Goal: Find specific page/section: Find specific page/section

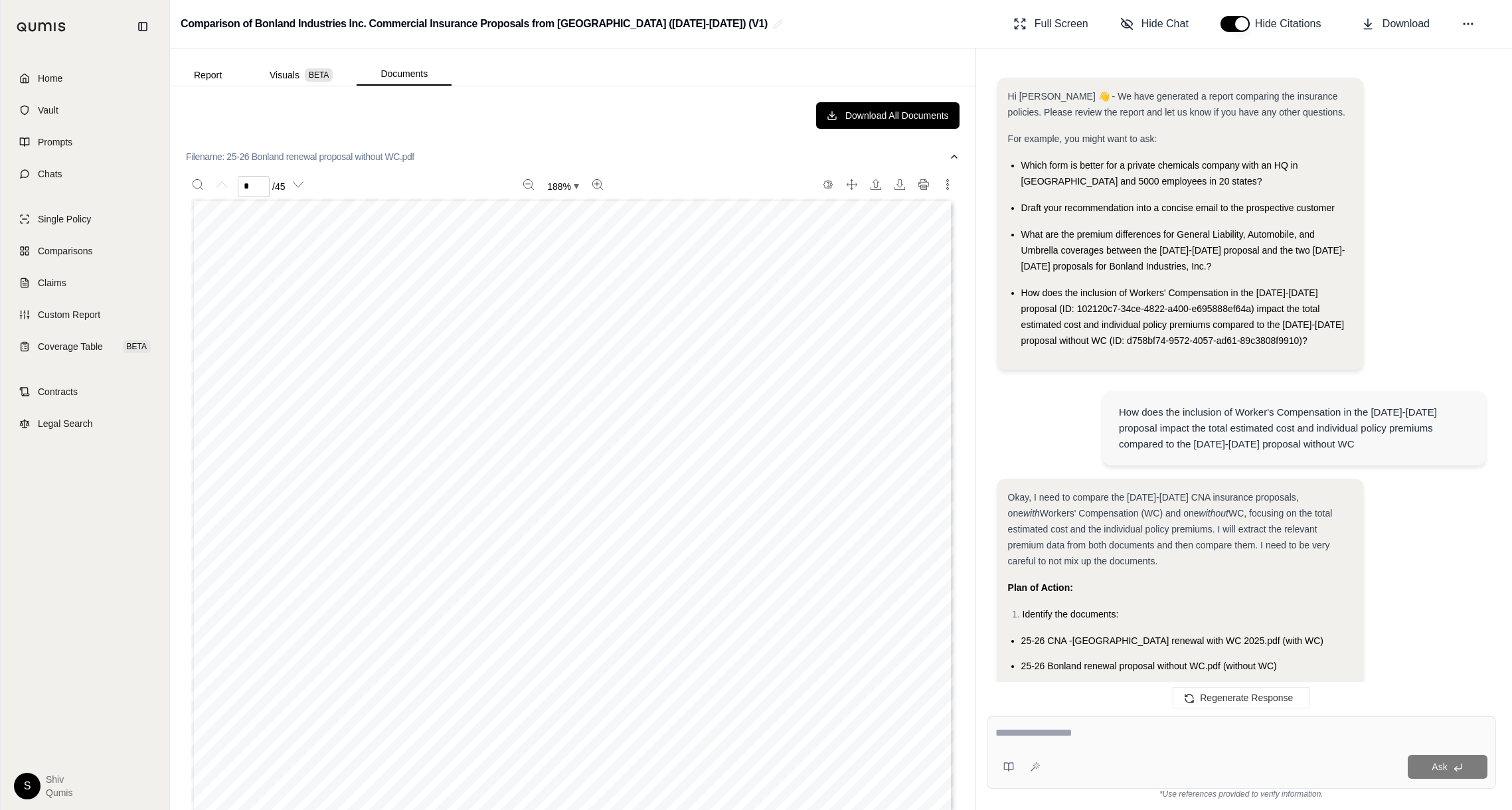
scroll to position [6349, 0]
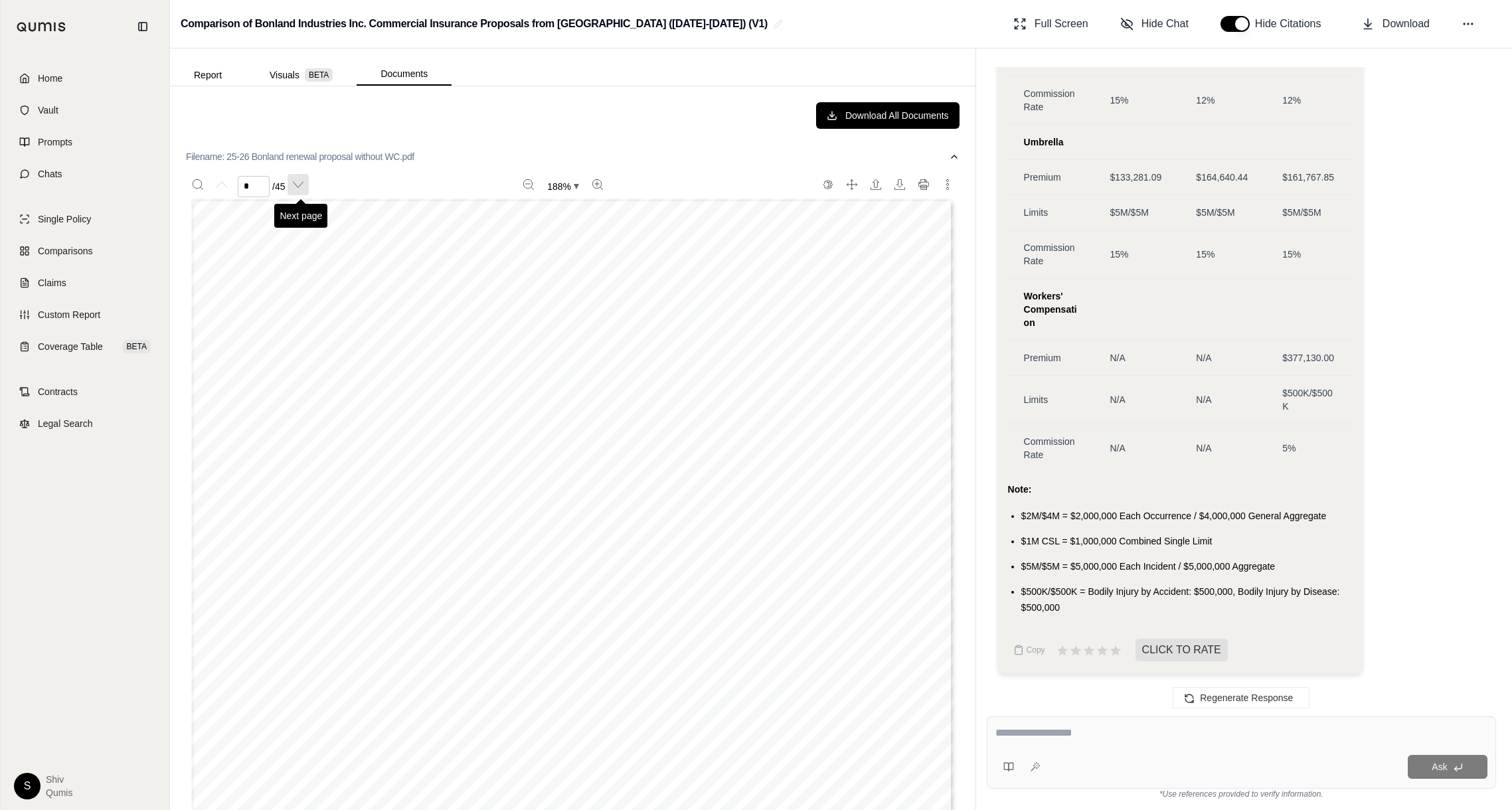
click at [289, 188] on button "Next page" at bounding box center [297, 184] width 21 height 21
type input "*"
click at [83, 86] on link "Home" at bounding box center [85, 78] width 152 height 29
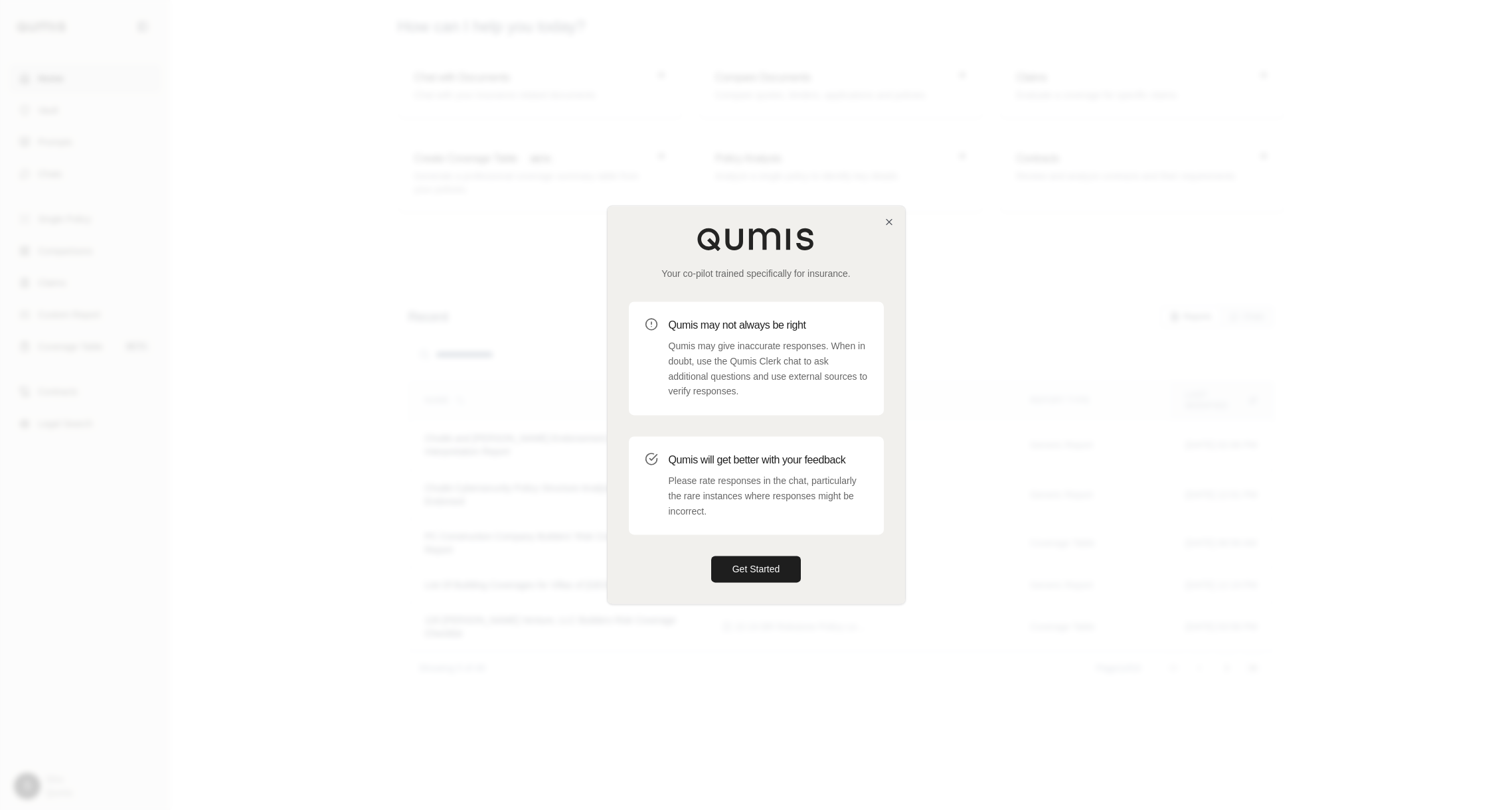
click at [893, 214] on div "Your co-pilot trained specifically for insurance. Qumis may not always be right…" at bounding box center [756, 404] width 297 height 398
click at [887, 222] on icon "button" at bounding box center [889, 222] width 11 height 11
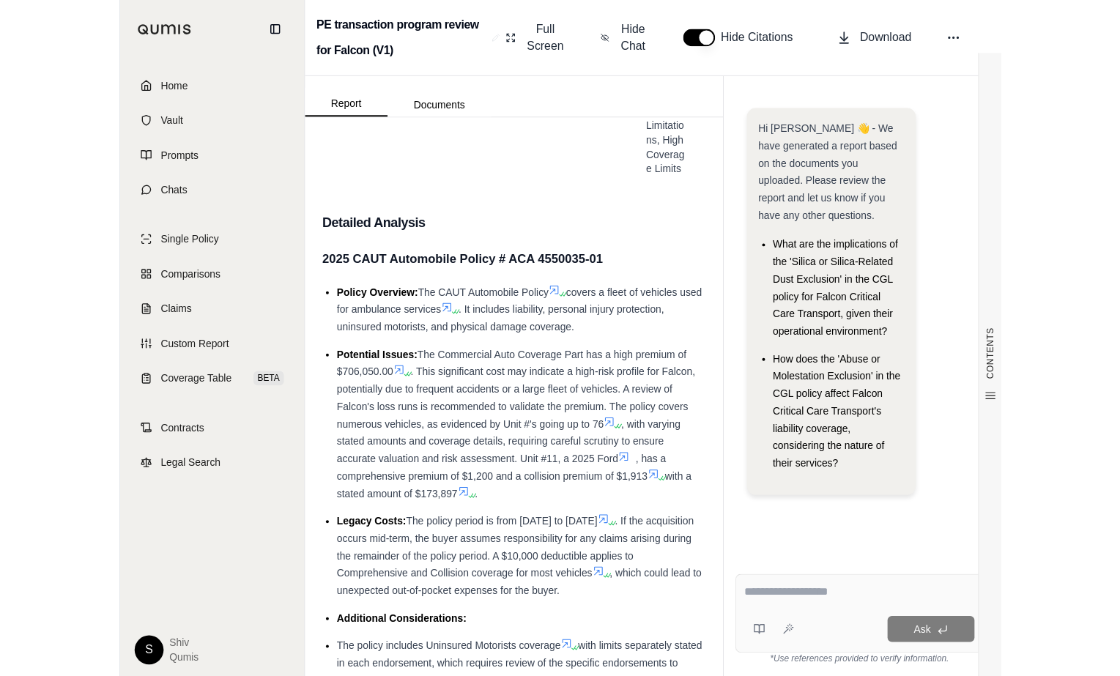
scroll to position [815, 0]
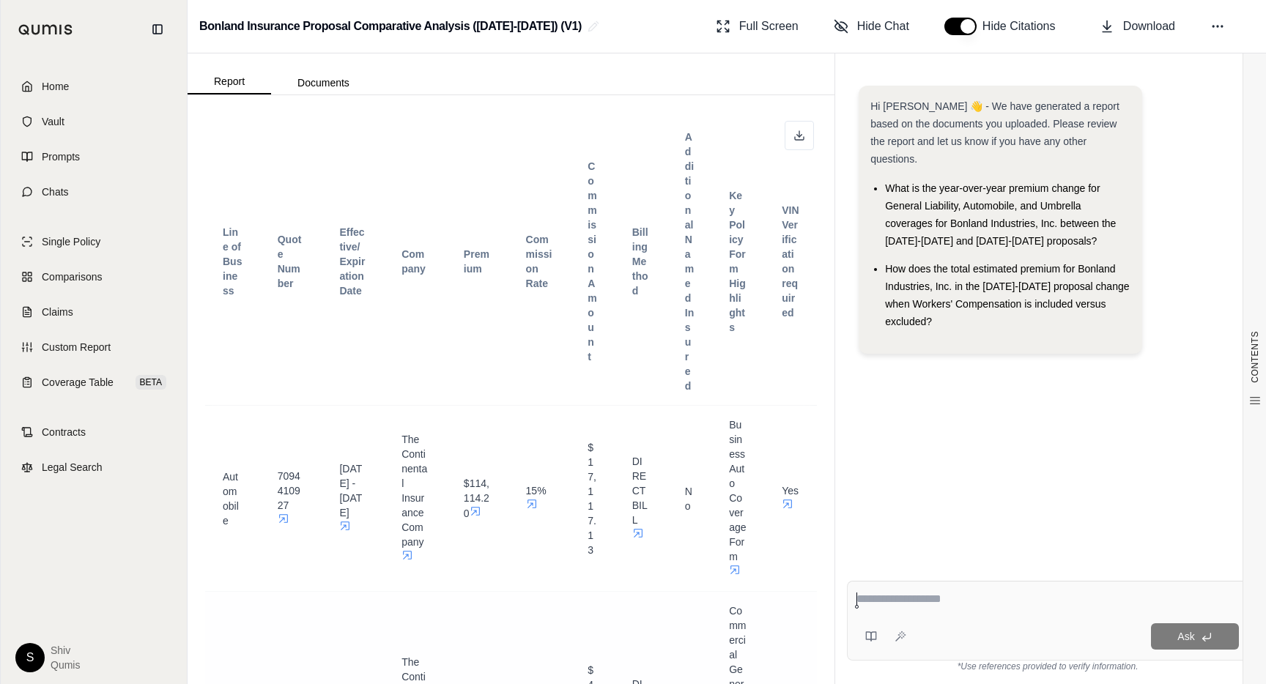
scroll to position [373, 0]
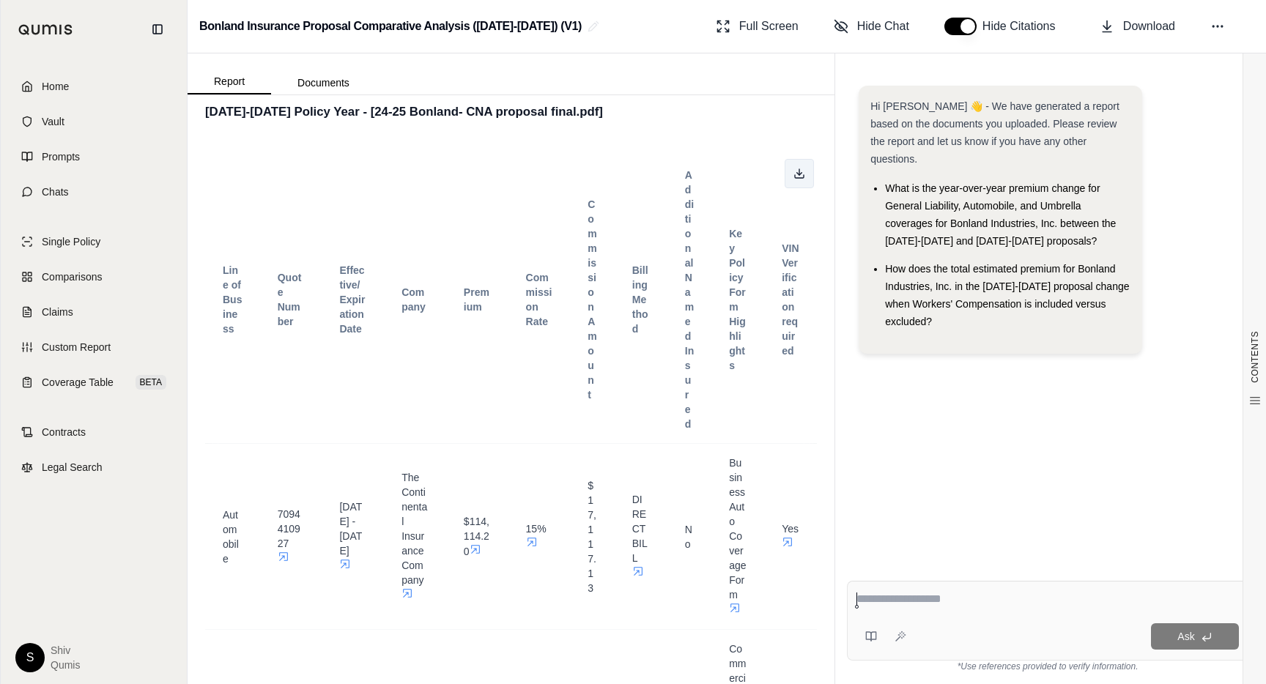
click at [807, 176] on button at bounding box center [799, 173] width 29 height 29
click at [289, 86] on button "Documents" at bounding box center [323, 82] width 105 height 23
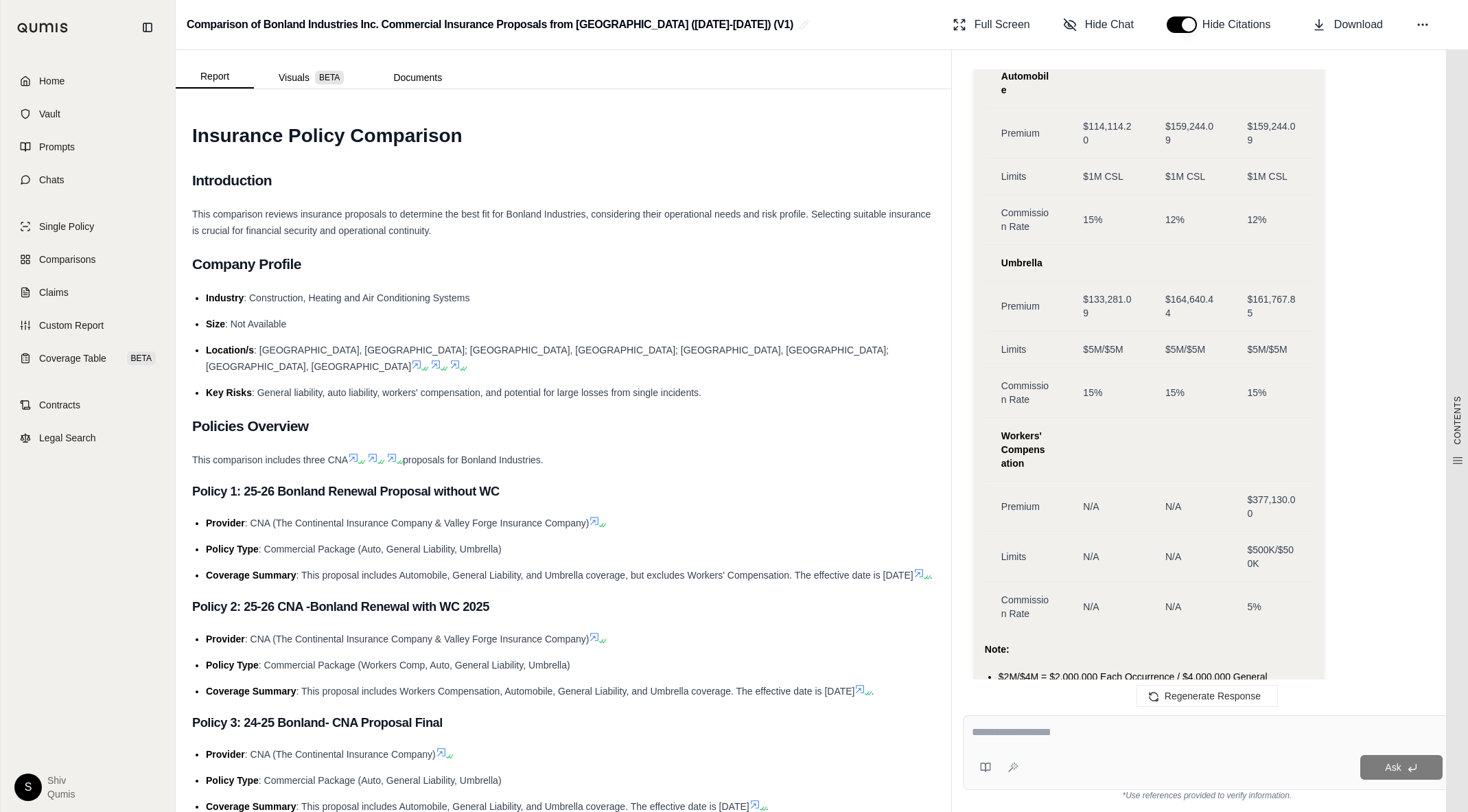
scroll to position [6569, 0]
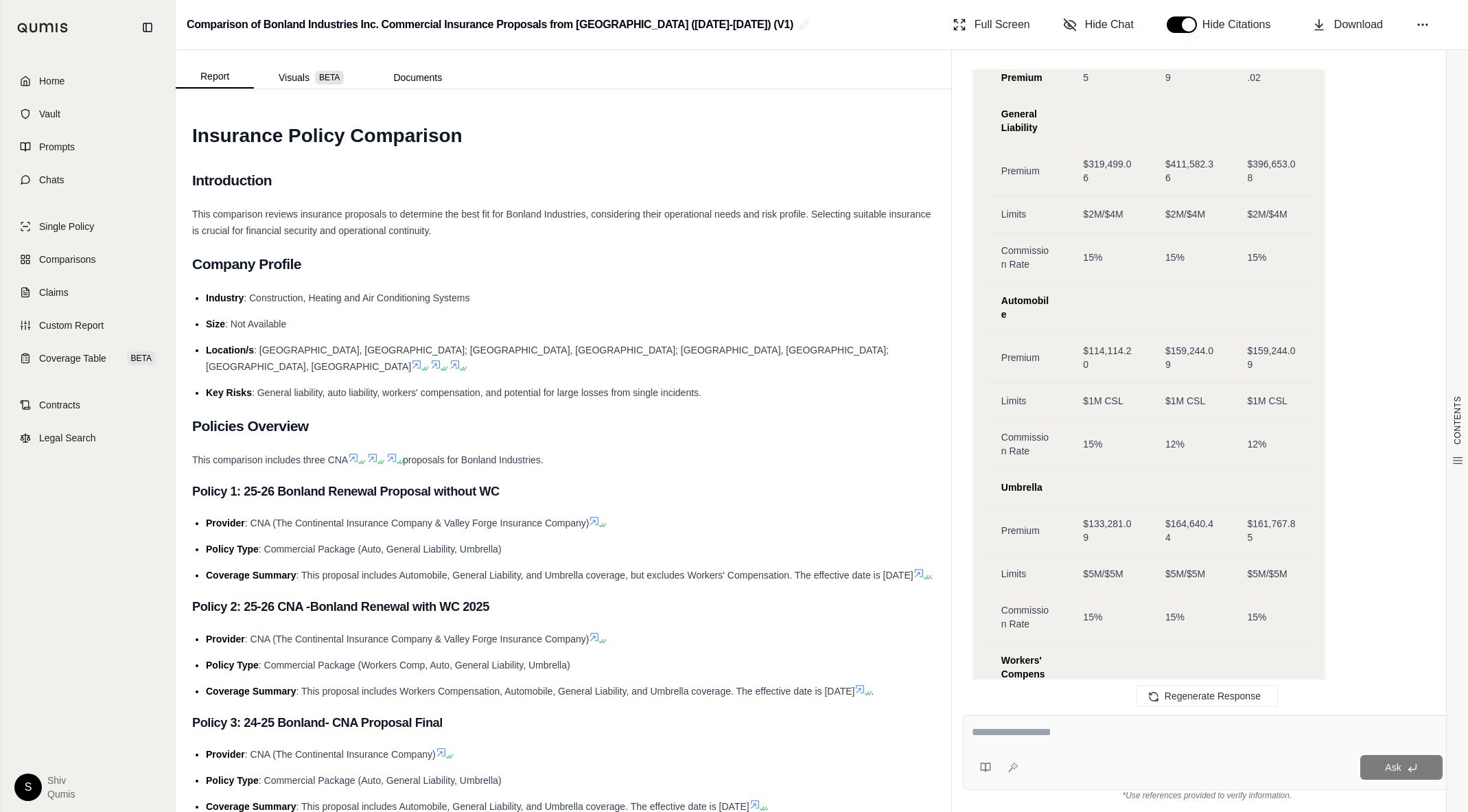
click at [461, 359] on icon at bounding box center [455, 364] width 11 height 11
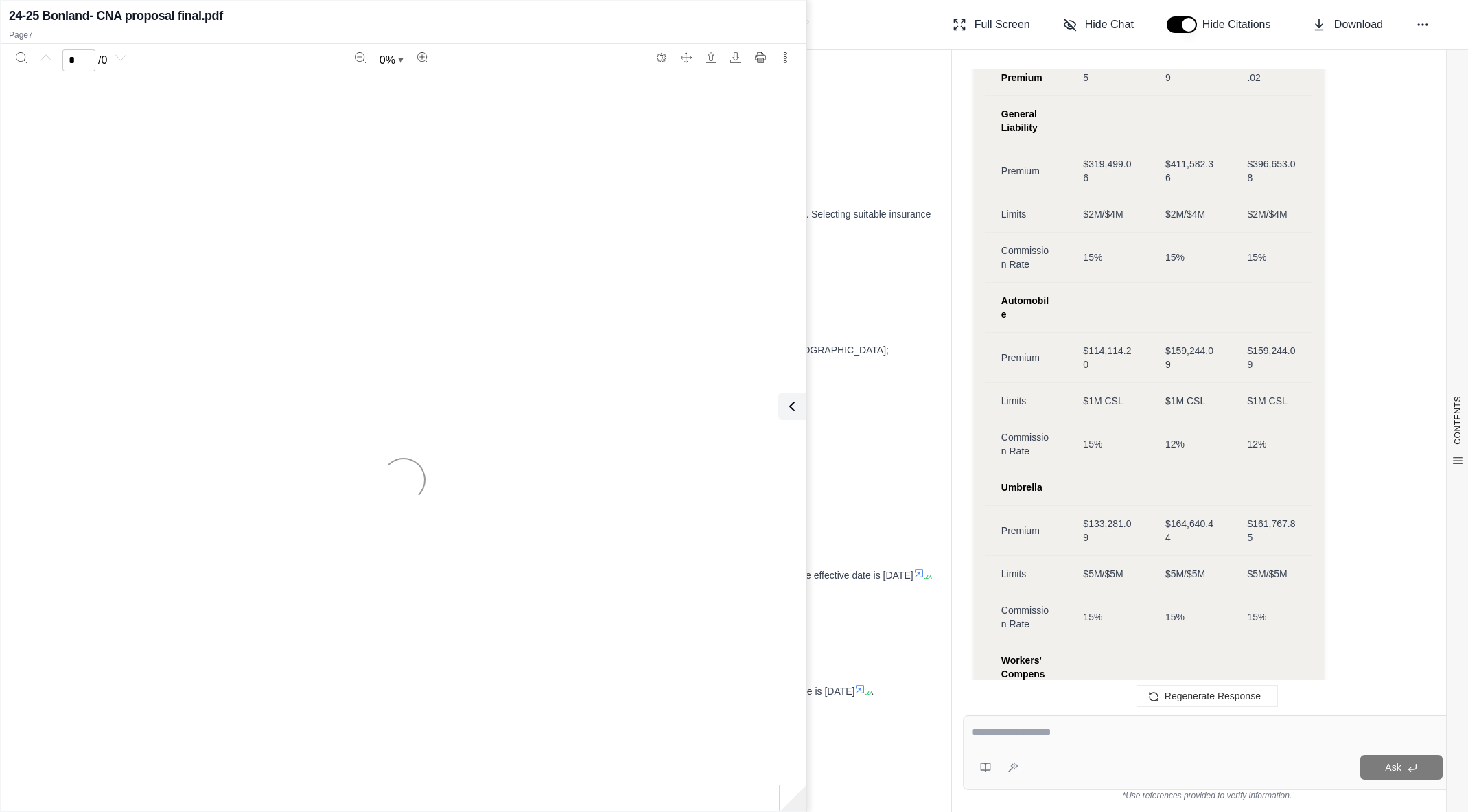
scroll to position [6961, 0]
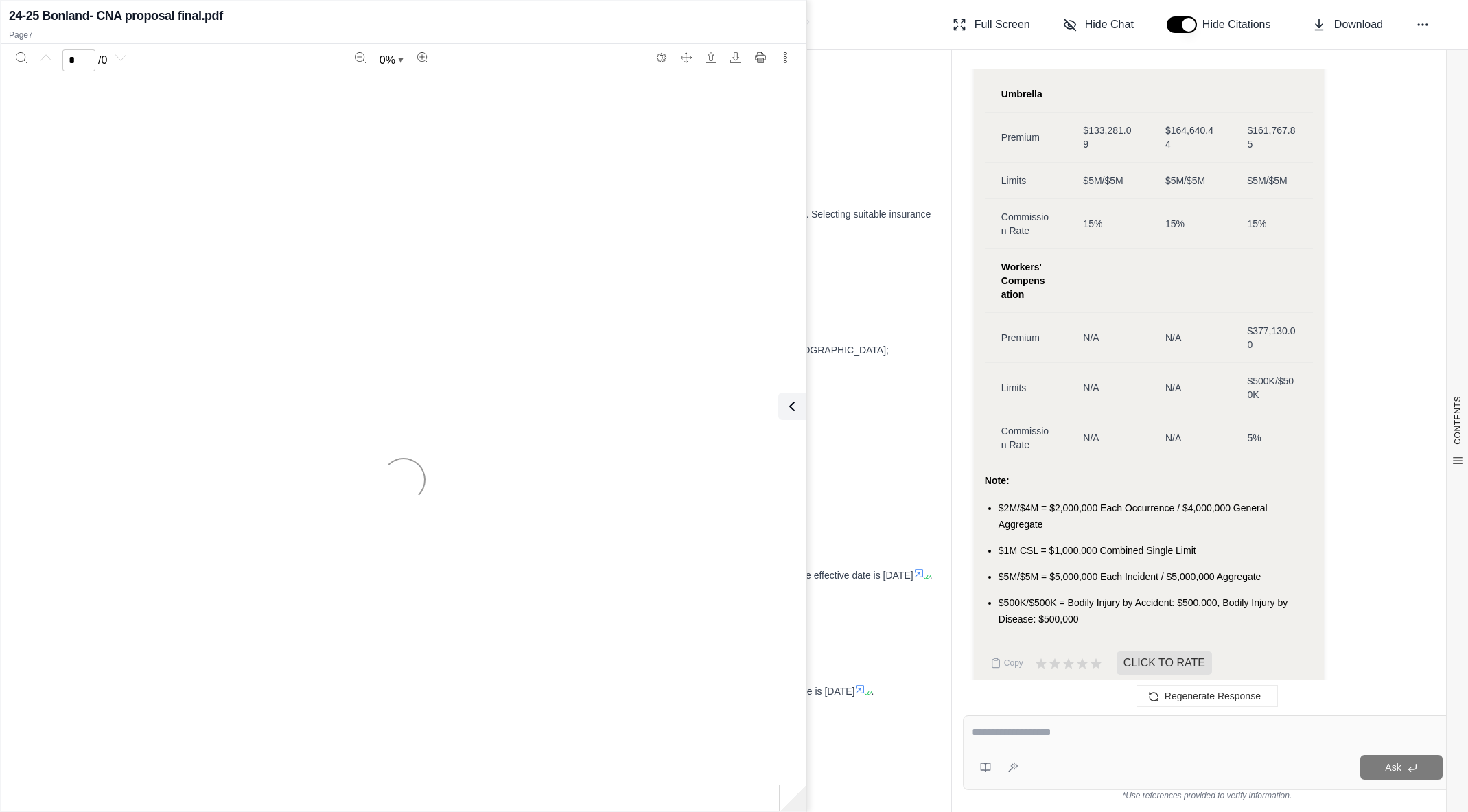
click at [538, 348] on div at bounding box center [404, 479] width 789 height 812
type input "*"
click at [798, 403] on button at bounding box center [789, 406] width 27 height 27
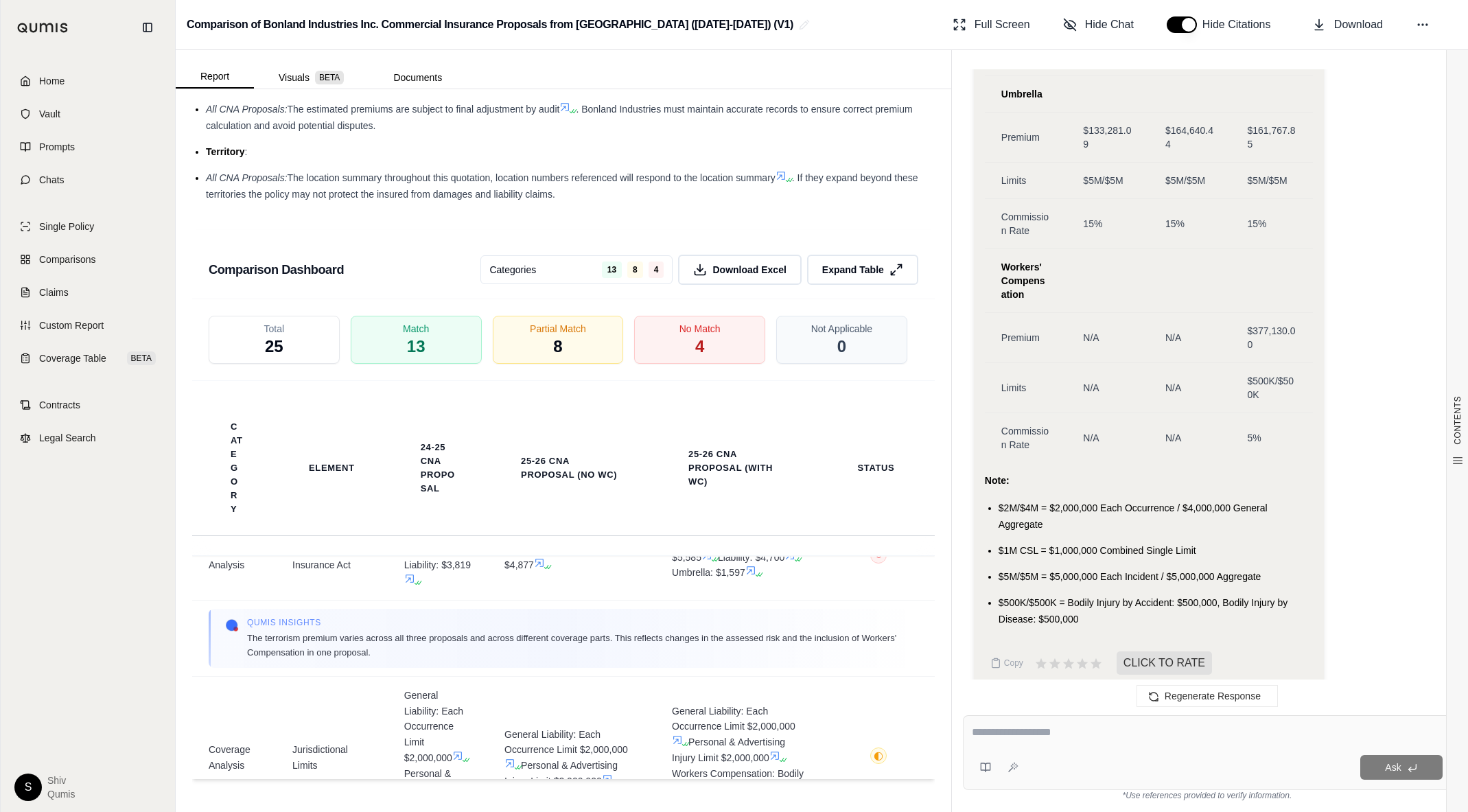
scroll to position [633, 0]
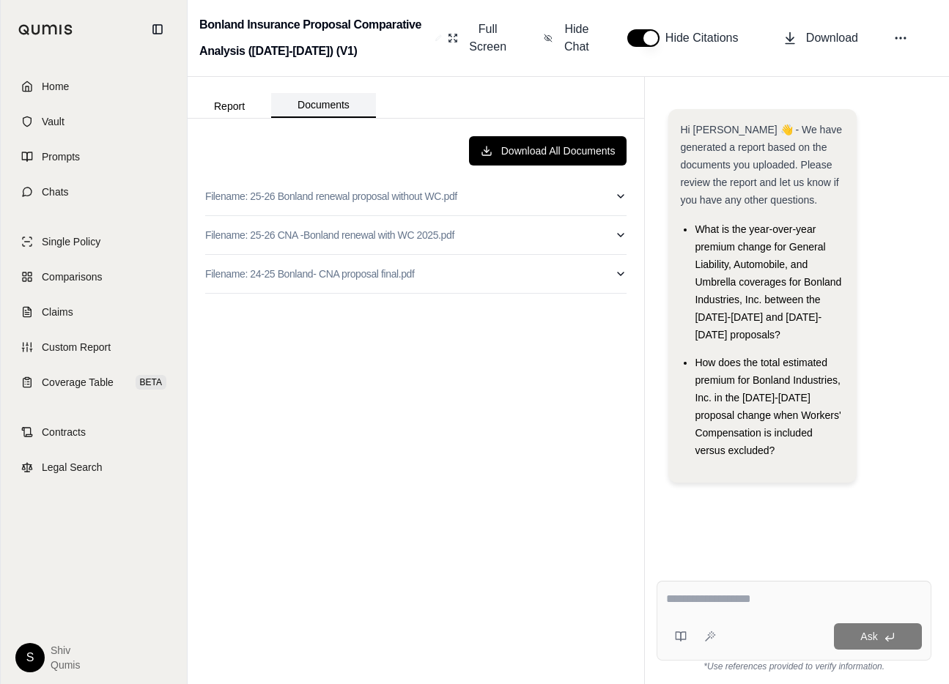
click at [319, 100] on button "Documents" at bounding box center [323, 105] width 105 height 25
click at [228, 89] on div "Report Documents" at bounding box center [282, 103] width 188 height 29
click at [231, 100] on button "Report" at bounding box center [230, 105] width 84 height 23
